Goal: Task Accomplishment & Management: Use online tool/utility

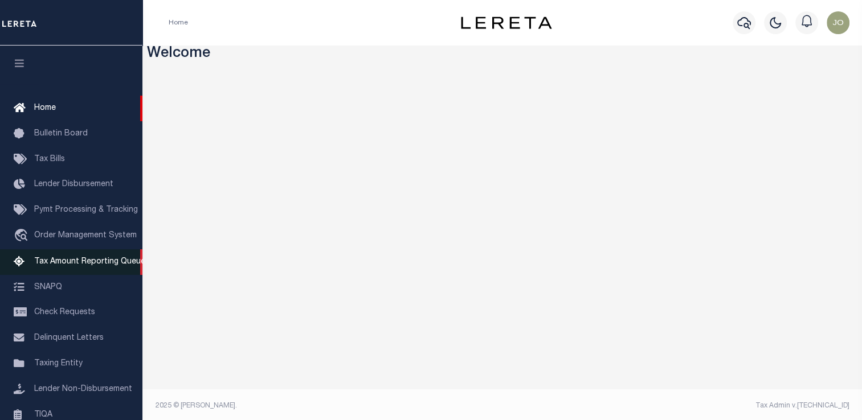
click at [87, 256] on link "Tax Amount Reporting Queue" at bounding box center [71, 262] width 142 height 26
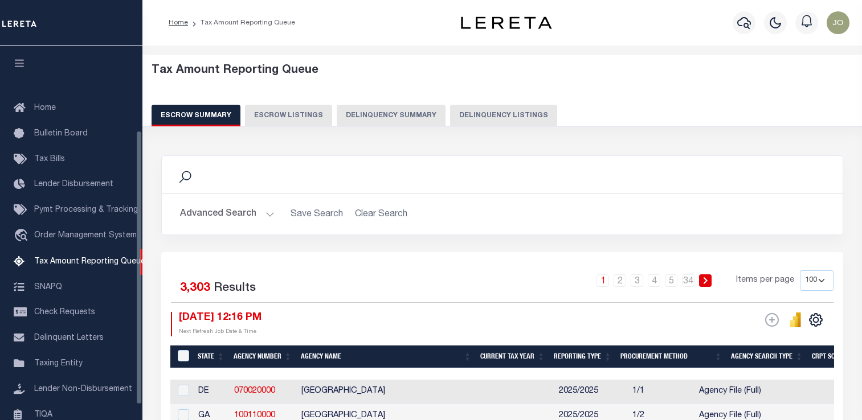
select select "100"
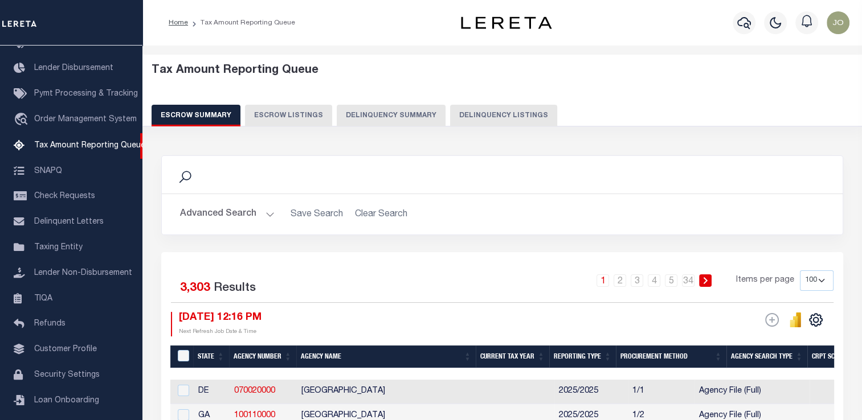
click at [383, 122] on button "Delinquency Summary" at bounding box center [391, 116] width 109 height 22
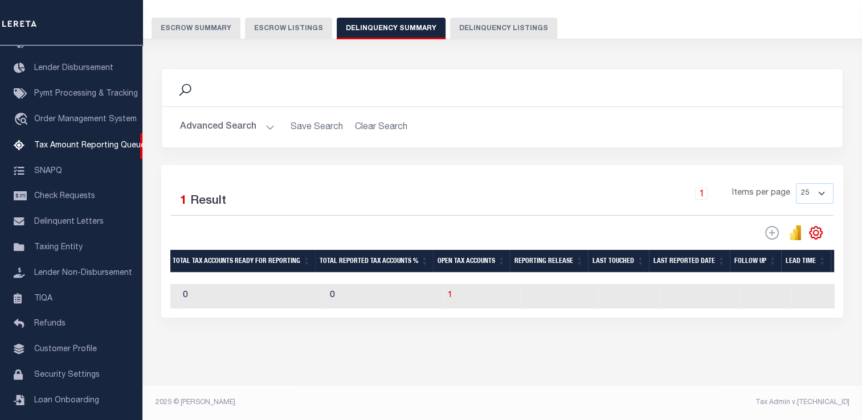
scroll to position [0, 675]
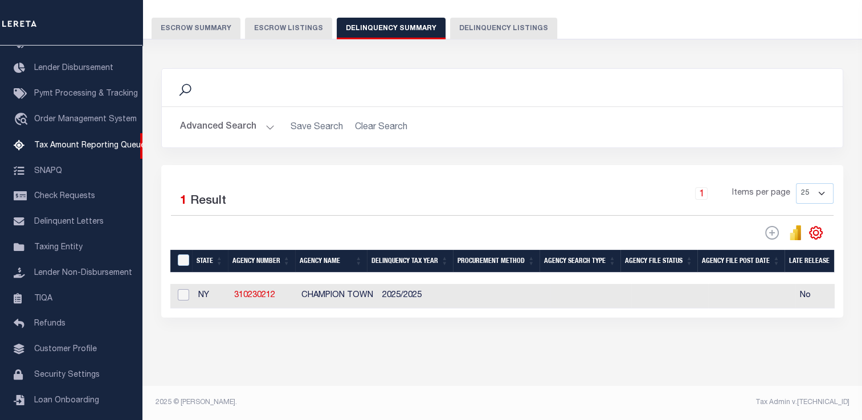
click at [186, 290] on input "checkbox" at bounding box center [183, 294] width 11 height 11
checkbox input "true"
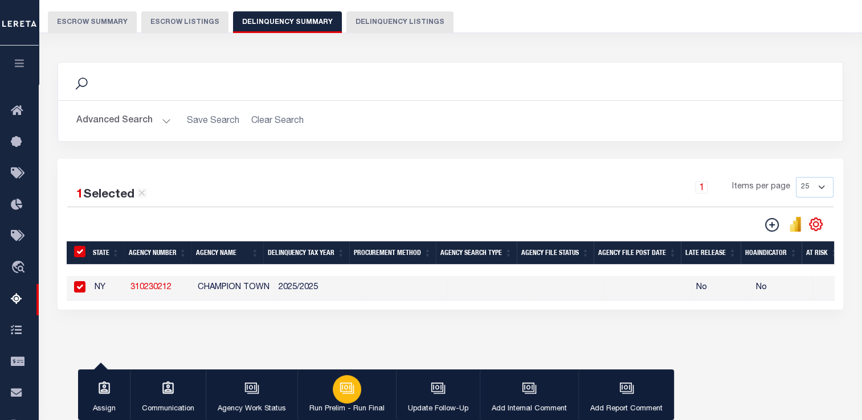
click at [340, 389] on icon "button" at bounding box center [346, 387] width 12 height 9
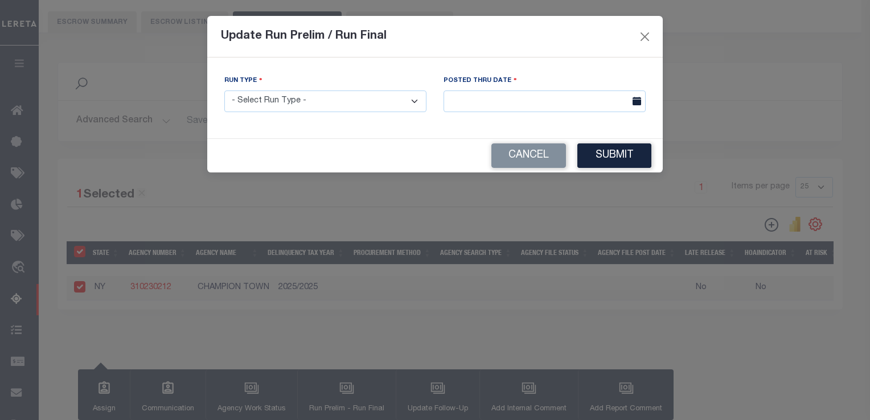
click at [349, 106] on select "- Select Run Type - Prelim Run Final Run" at bounding box center [325, 102] width 202 height 22
select select "P"
click at [224, 91] on select "- Select Run Type - Prelim Run Final Run" at bounding box center [325, 102] width 202 height 22
click at [476, 101] on input "text" at bounding box center [545, 102] width 202 height 22
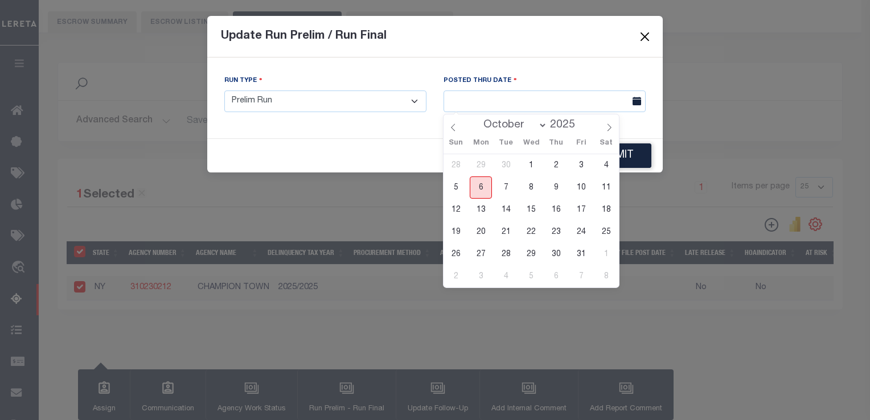
click at [484, 186] on span "6" at bounding box center [481, 188] width 22 height 22
type input "[DATE]"
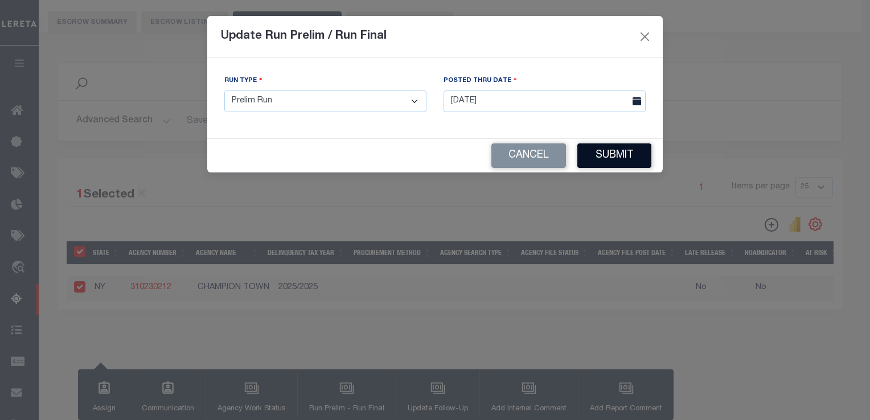
click at [613, 162] on button "Submit" at bounding box center [615, 156] width 74 height 24
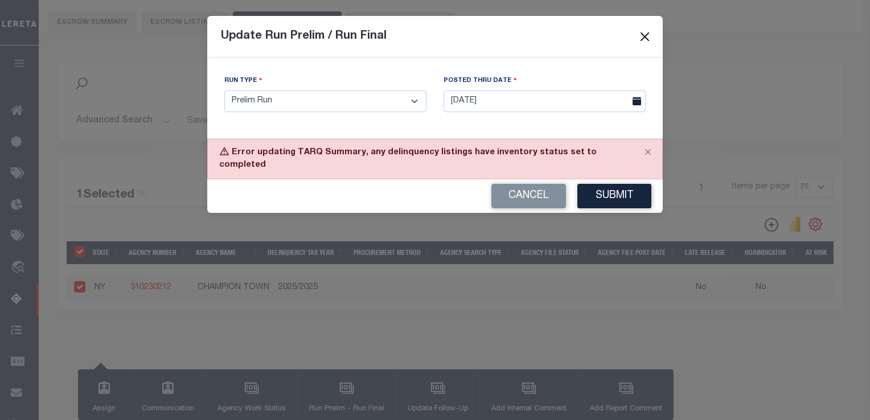
click at [642, 39] on button "Close" at bounding box center [645, 36] width 15 height 15
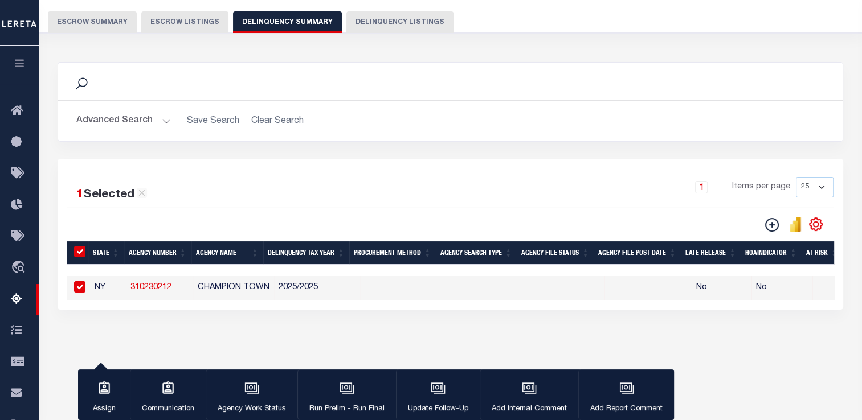
click at [128, 124] on button "Advanced Search" at bounding box center [123, 121] width 95 height 22
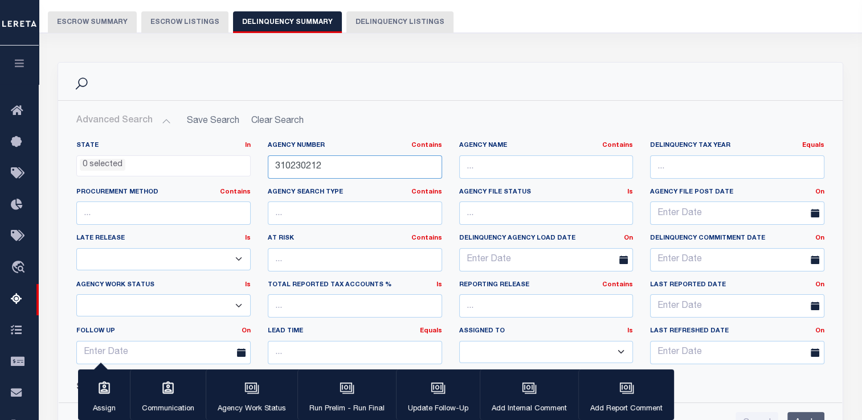
click at [281, 171] on input "310230212" at bounding box center [355, 166] width 174 height 23
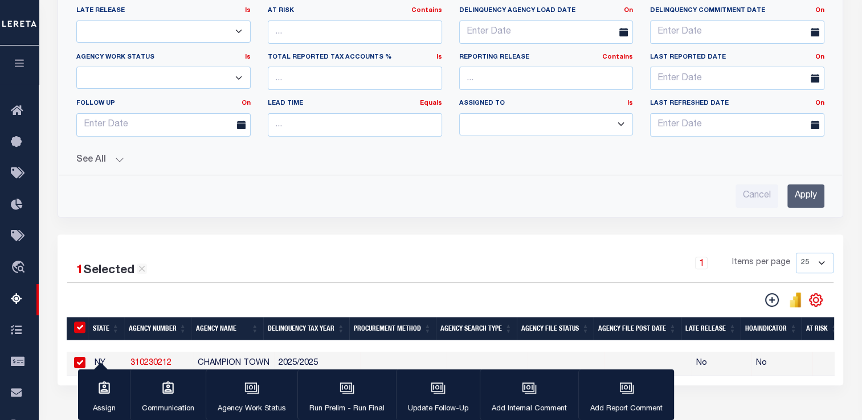
click at [109, 160] on button "See All" at bounding box center [450, 160] width 748 height 11
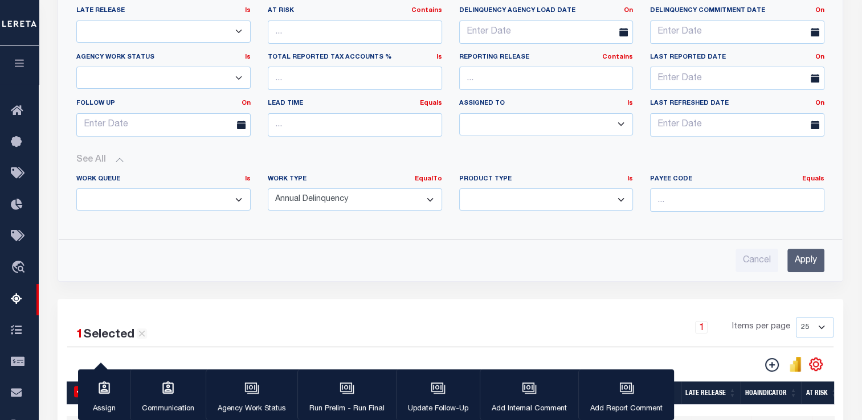
click at [808, 260] on input "Apply" at bounding box center [805, 260] width 37 height 23
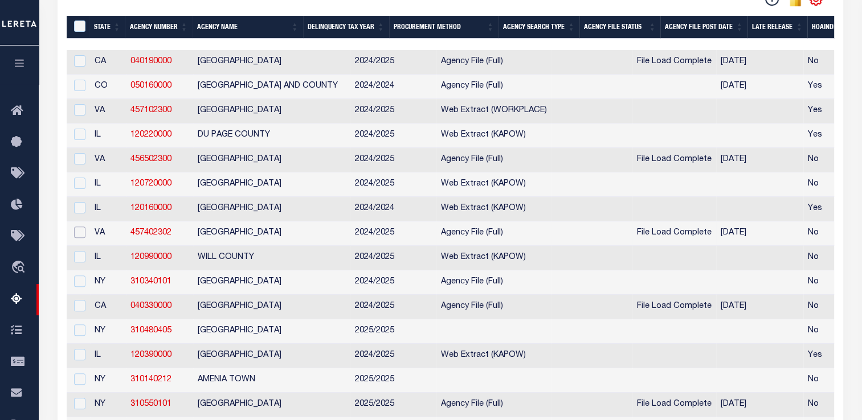
click at [80, 238] on input "checkbox" at bounding box center [79, 232] width 11 height 11
checkbox input "true"
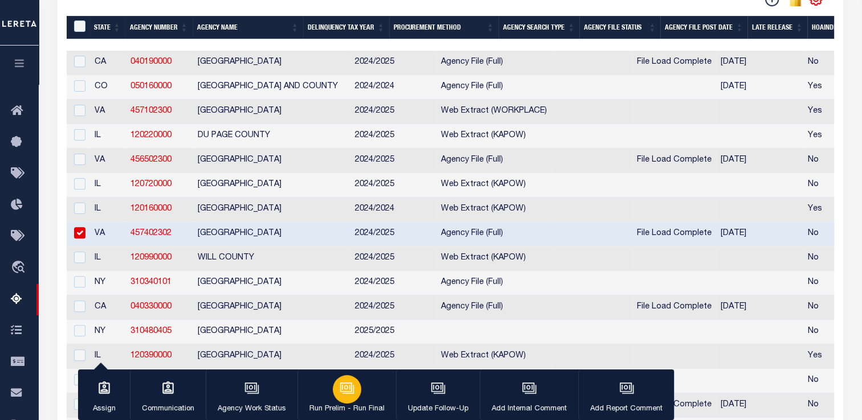
click at [337, 399] on div "button" at bounding box center [347, 389] width 28 height 28
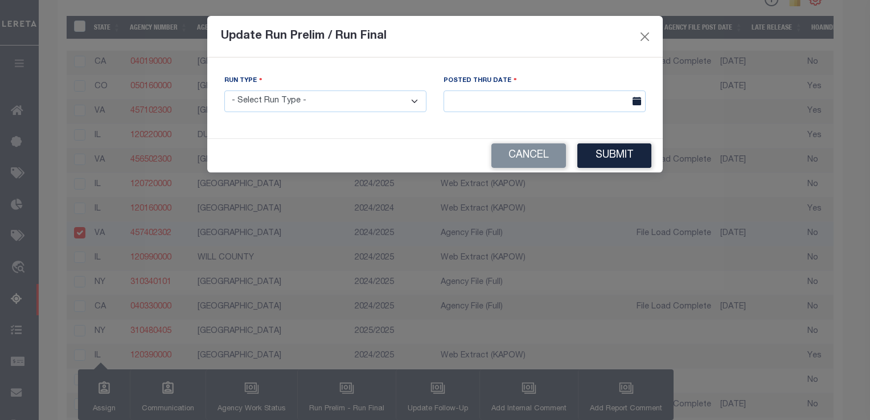
click at [310, 99] on select "- Select Run Type - Prelim Run Final Run" at bounding box center [325, 102] width 202 height 22
select select "P"
click at [224, 91] on select "- Select Run Type - Prelim Run Final Run" at bounding box center [325, 102] width 202 height 22
click at [465, 107] on input "text" at bounding box center [545, 102] width 202 height 22
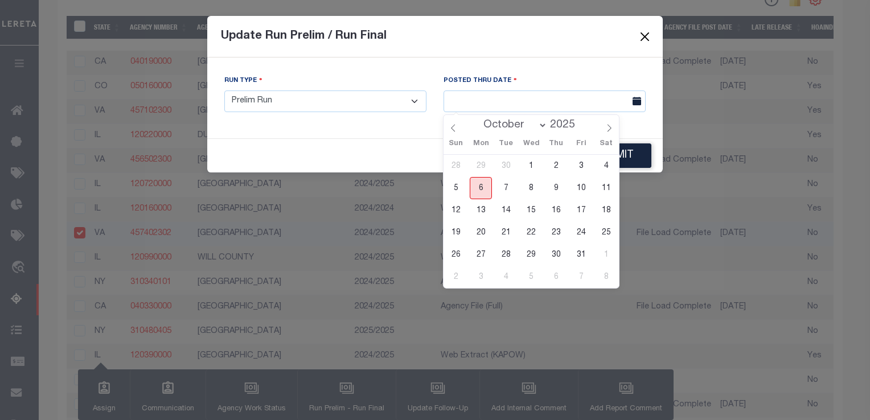
click at [485, 190] on span "6" at bounding box center [481, 188] width 22 height 22
type input "[DATE]"
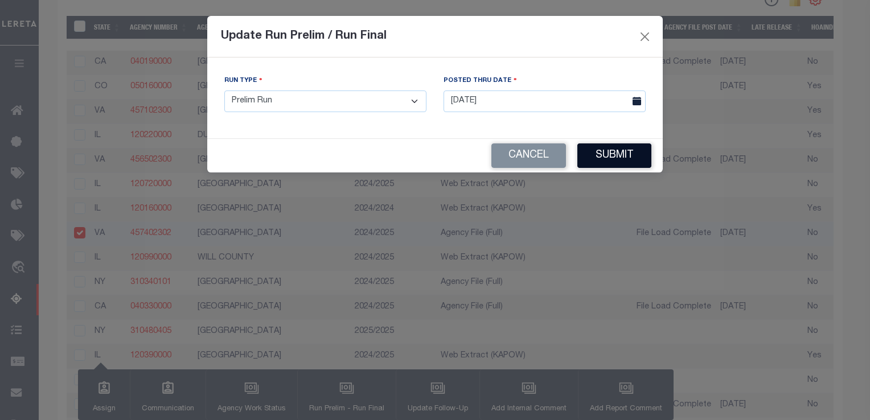
click at [617, 162] on button "Submit" at bounding box center [615, 156] width 74 height 24
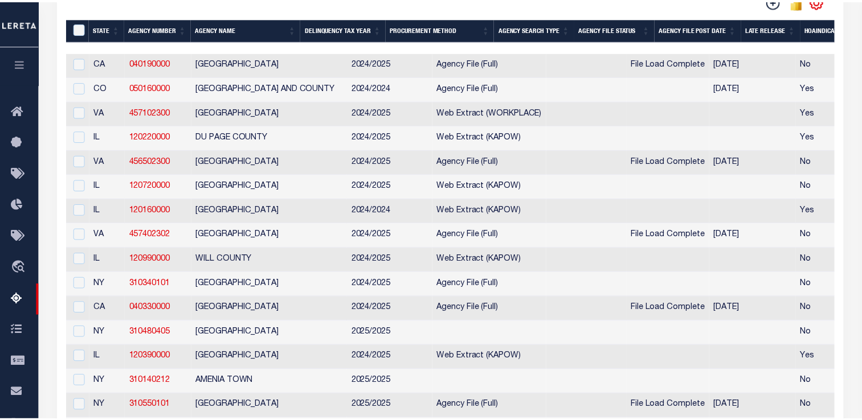
scroll to position [321, 0]
